Goal: Task Accomplishment & Management: Complete application form

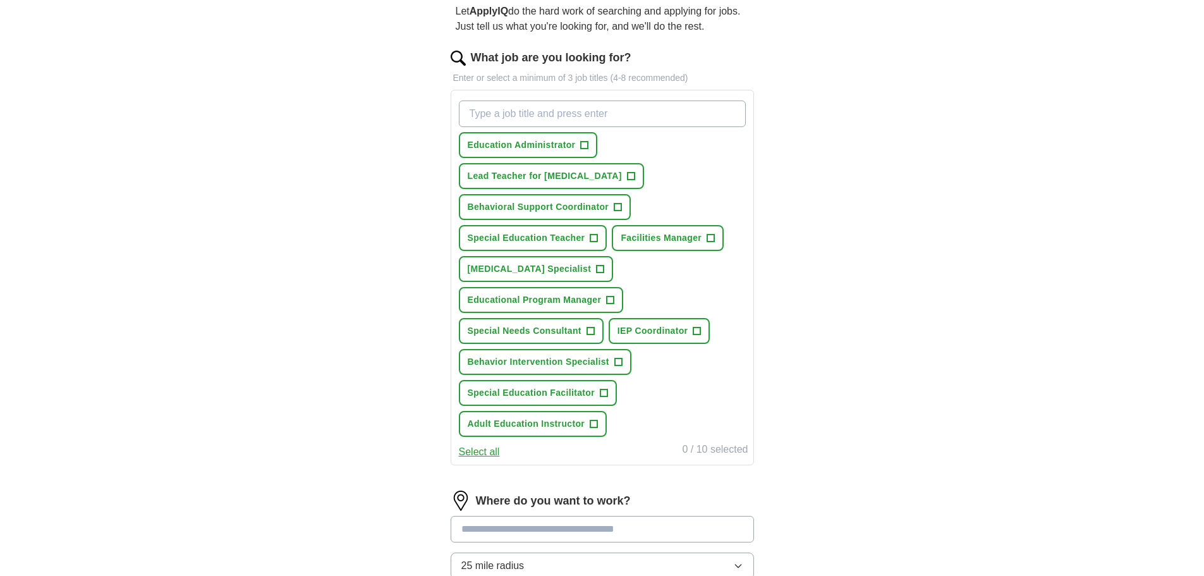
scroll to position [126, 0]
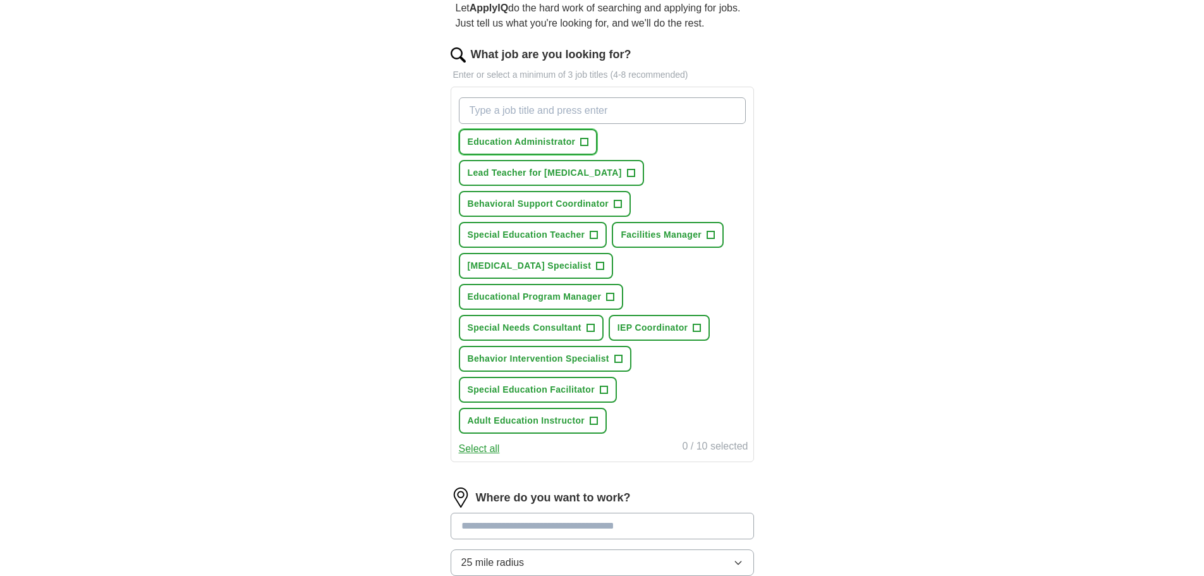
click at [575, 137] on span "Education Administrator" at bounding box center [522, 141] width 108 height 13
click at [588, 222] on button "Special Education Teacher +" at bounding box center [533, 235] width 149 height 26
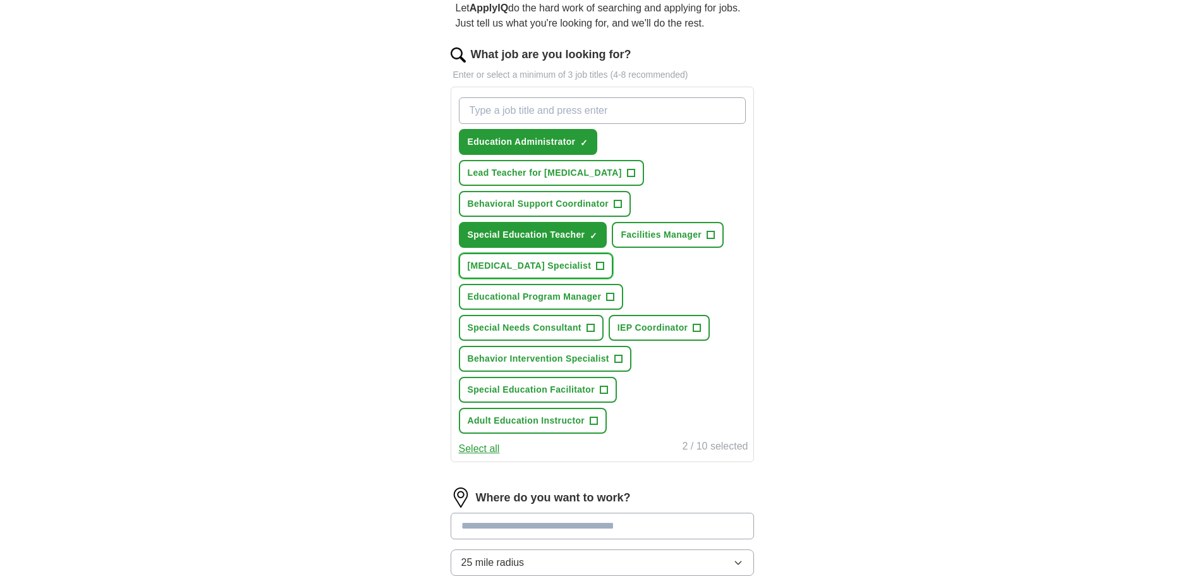
click at [609, 253] on button "[MEDICAL_DATA] Specialist +" at bounding box center [536, 266] width 155 height 26
click at [595, 315] on button "Special Needs Consultant +" at bounding box center [531, 328] width 145 height 26
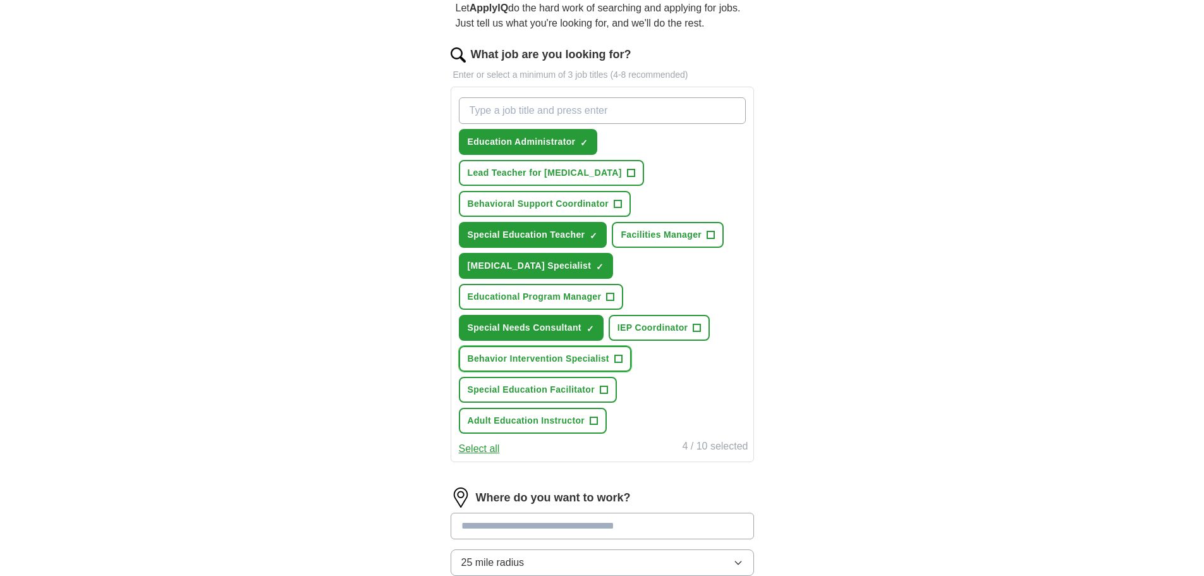
click at [628, 346] on button "Behavior Intervention Specialist +" at bounding box center [545, 359] width 173 height 26
click at [595, 377] on button "Special Education Facilitator +" at bounding box center [538, 390] width 159 height 26
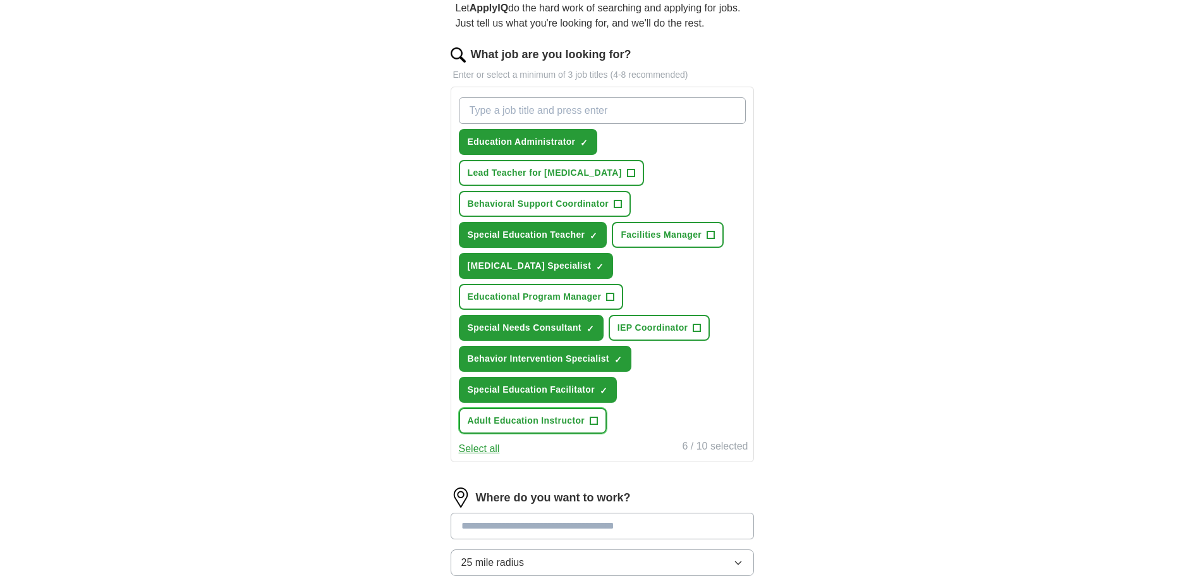
click at [585, 414] on span "Adult Education Instructor" at bounding box center [527, 420] width 118 height 13
click at [704, 315] on button "IEP Coordinator +" at bounding box center [660, 328] width 102 height 26
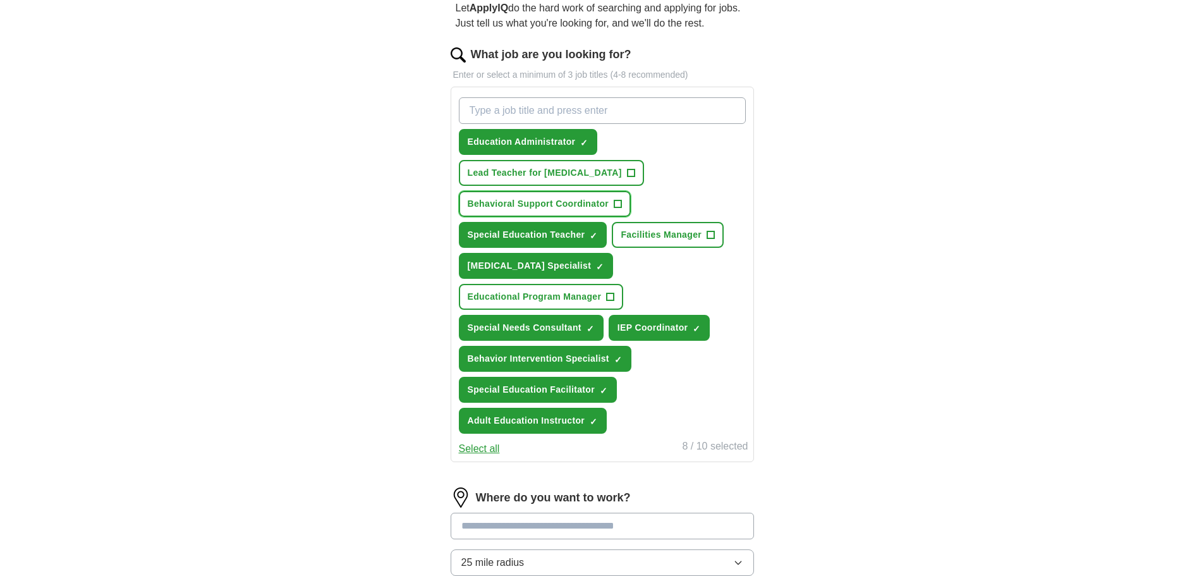
click at [619, 199] on span "+" at bounding box center [618, 204] width 8 height 10
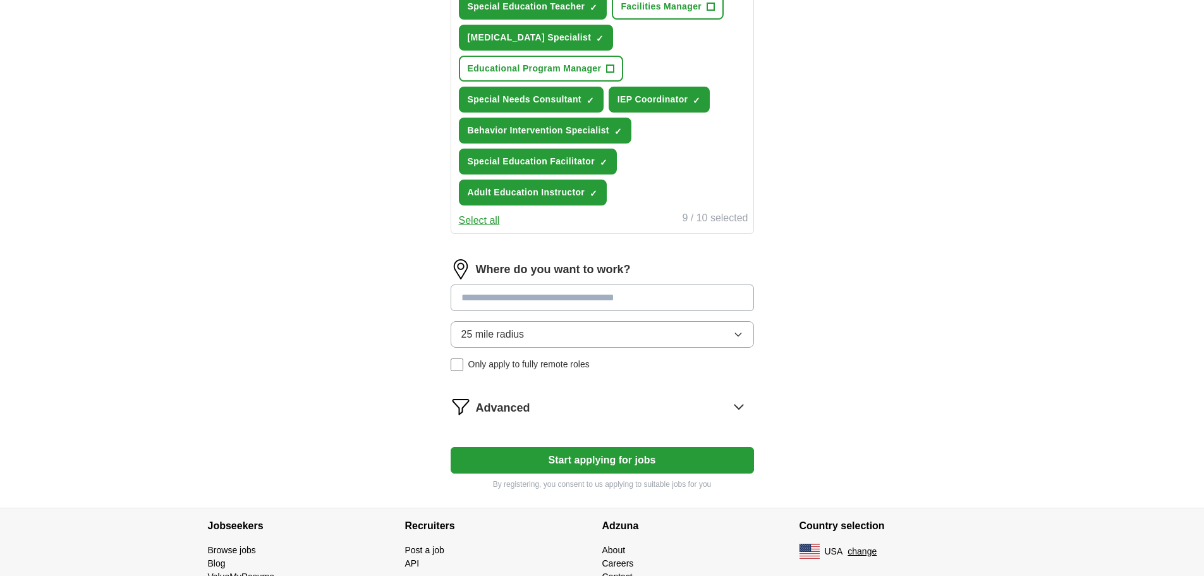
scroll to position [379, 0]
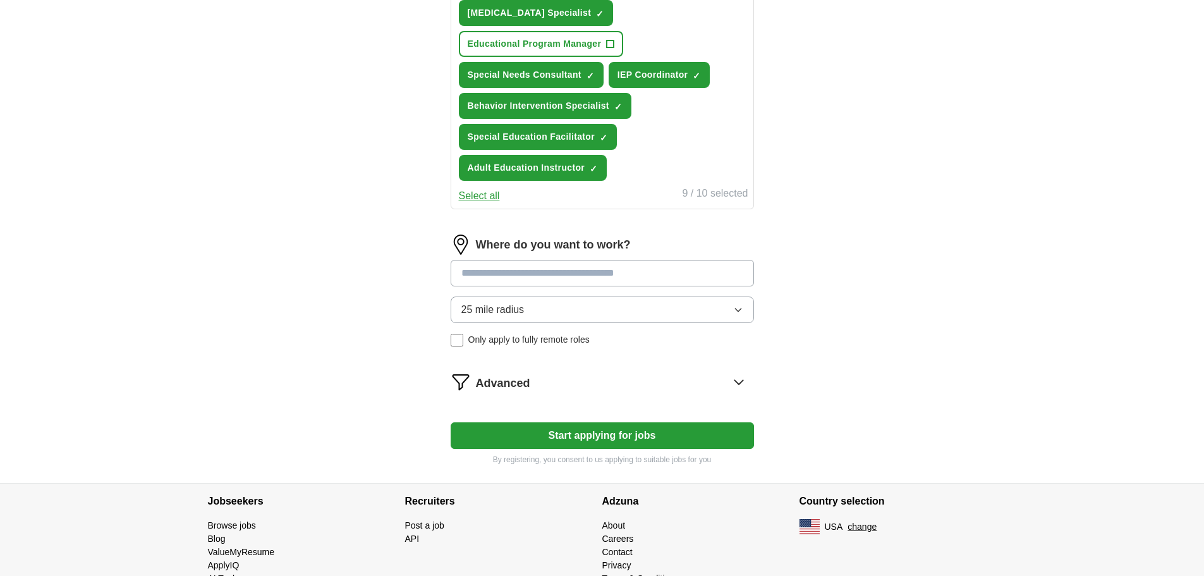
click at [743, 305] on icon "button" at bounding box center [738, 310] width 10 height 10
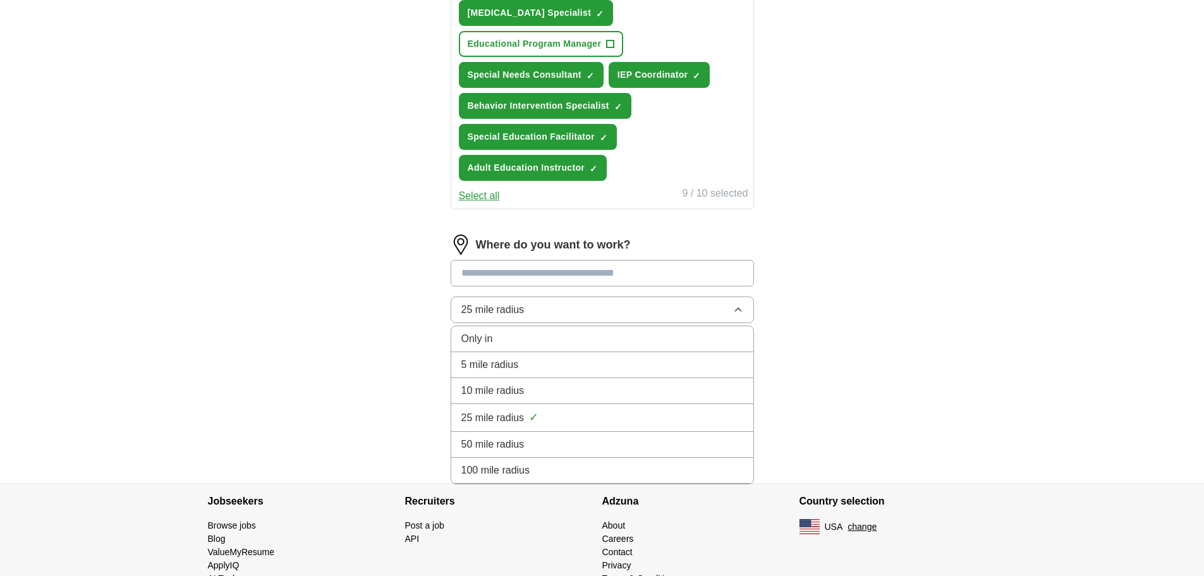
click at [500, 437] on span "50 mile radius" at bounding box center [492, 444] width 63 height 15
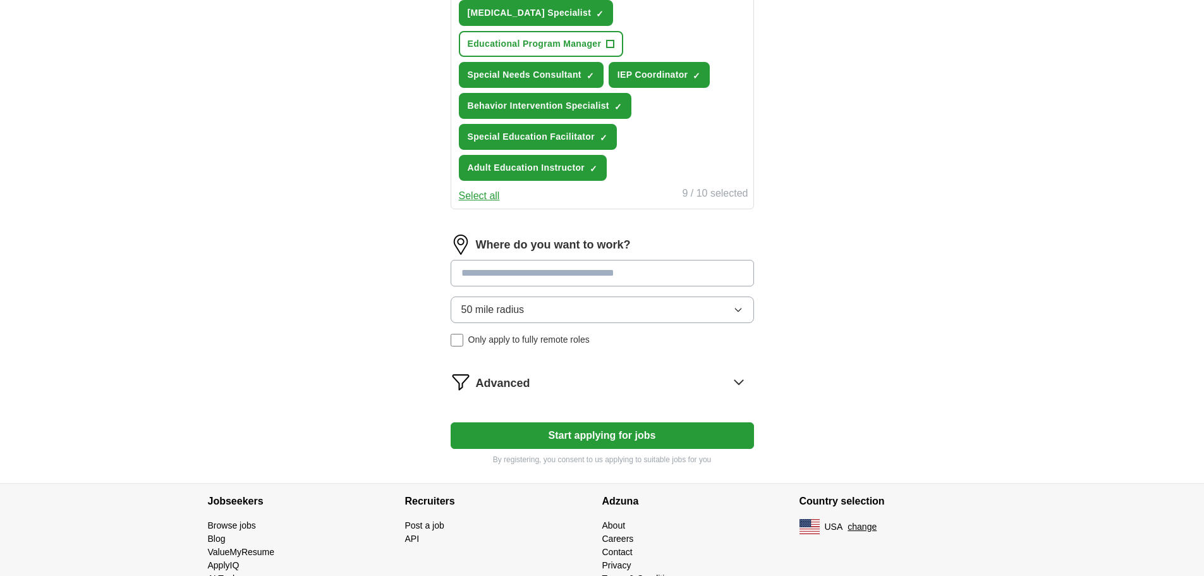
click at [497, 260] on input at bounding box center [602, 273] width 303 height 27
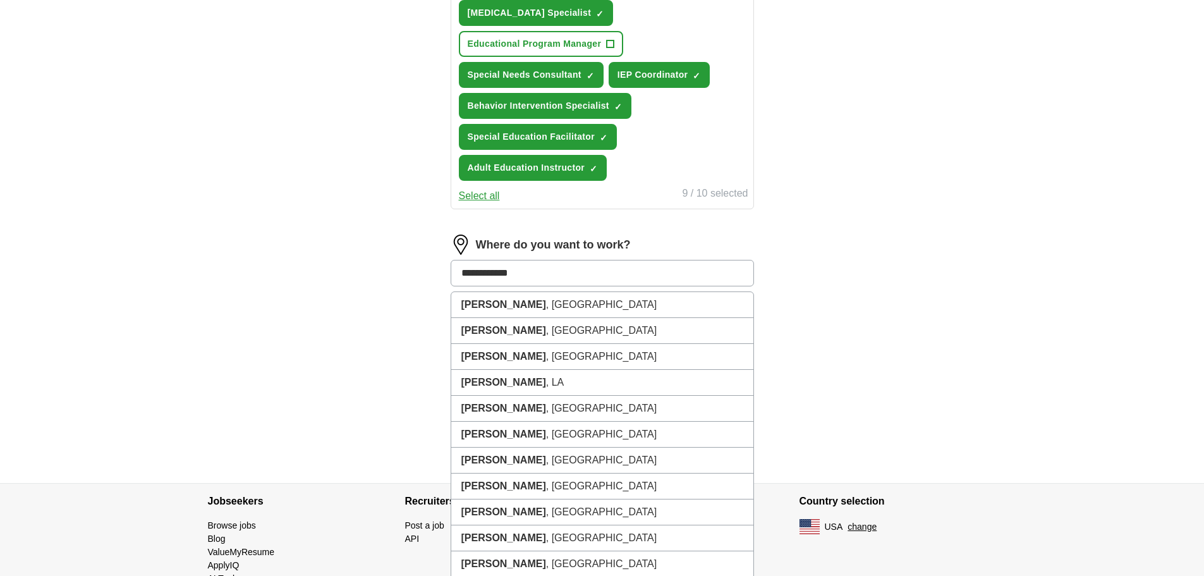
type input "**********"
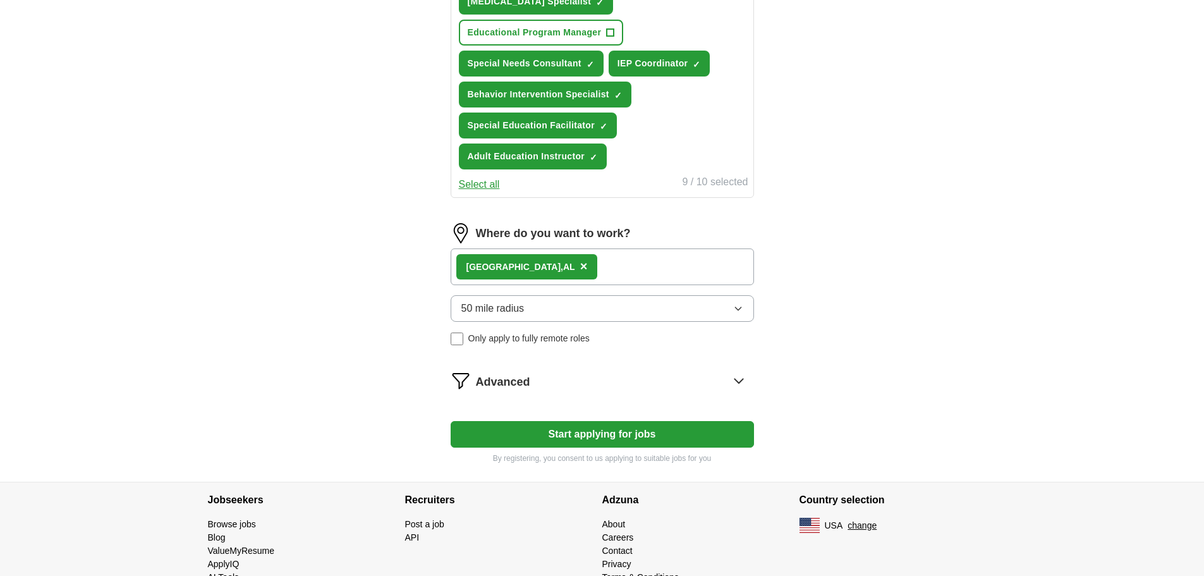
scroll to position [393, 0]
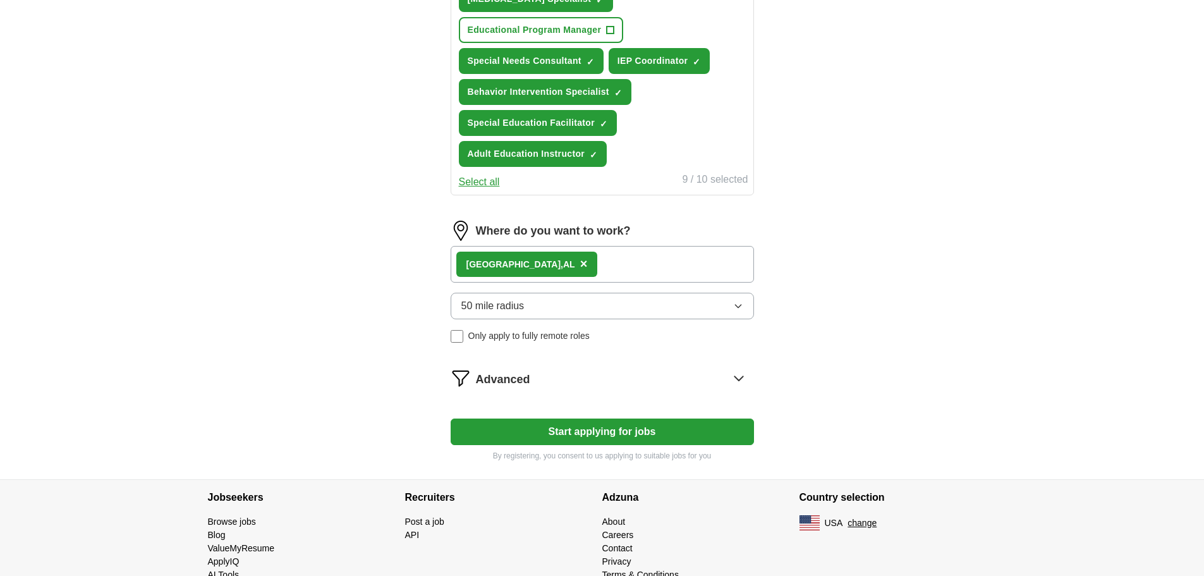
click at [567, 418] on button "Start applying for jobs" at bounding box center [602, 431] width 303 height 27
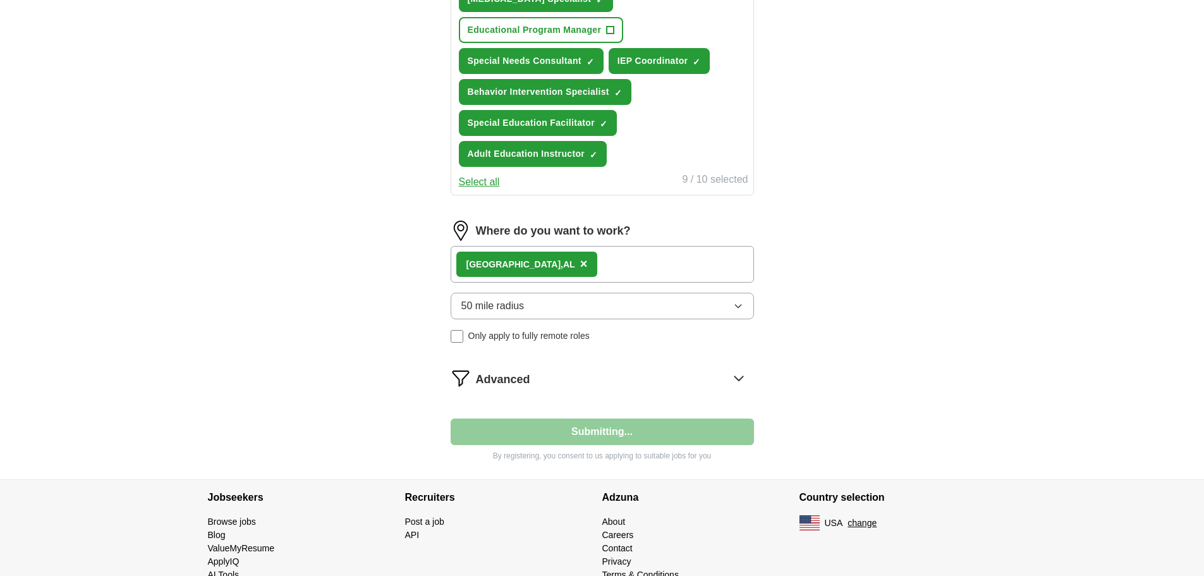
select select "**"
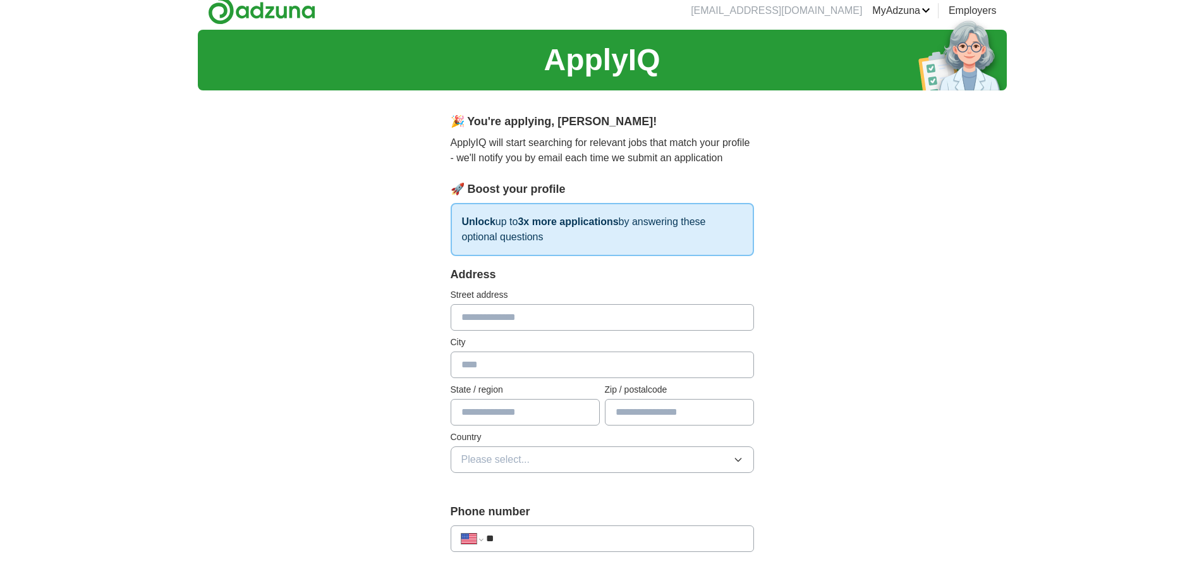
scroll to position [0, 0]
